Goal: Information Seeking & Learning: Learn about a topic

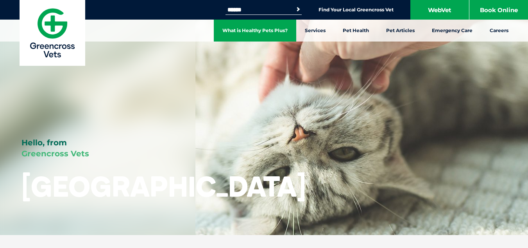
click at [266, 28] on link "What is Healthy Pets Plus?" at bounding box center [255, 31] width 83 height 22
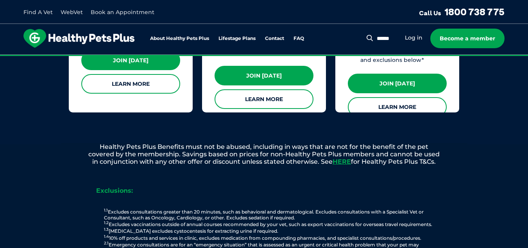
scroll to position [874, 0]
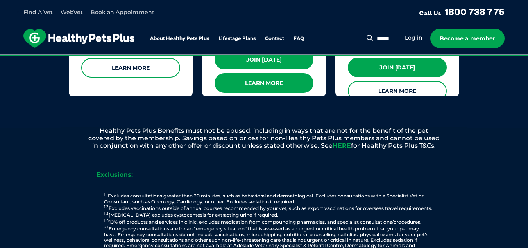
click at [264, 73] on link "Learn More" at bounding box center [264, 83] width 99 height 20
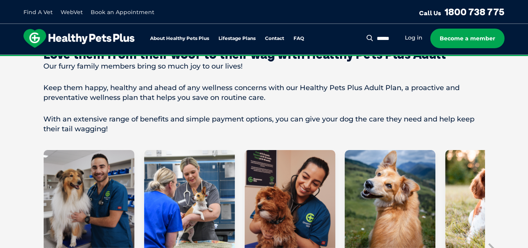
scroll to position [344, 0]
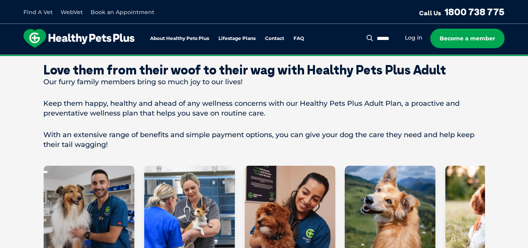
drag, startPoint x: 530, startPoint y: 11, endPoint x: 528, endPoint y: 37, distance: 26.3
